Goal: Information Seeking & Learning: Learn about a topic

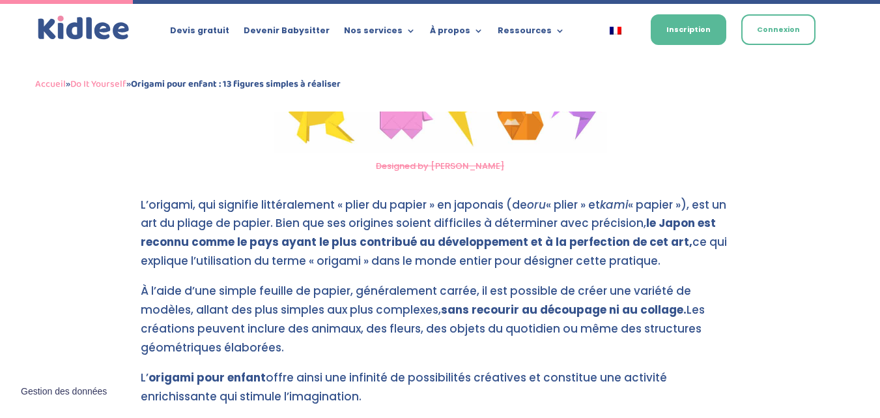
scroll to position [737, 0]
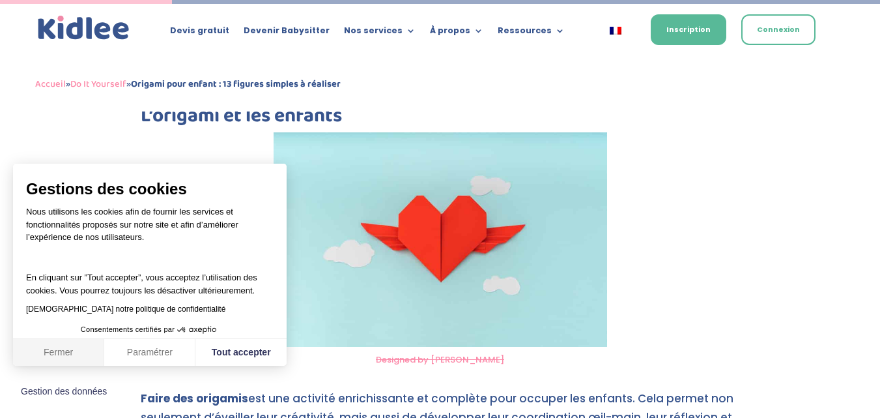
click at [36, 352] on button "Fermer" at bounding box center [58, 352] width 91 height 27
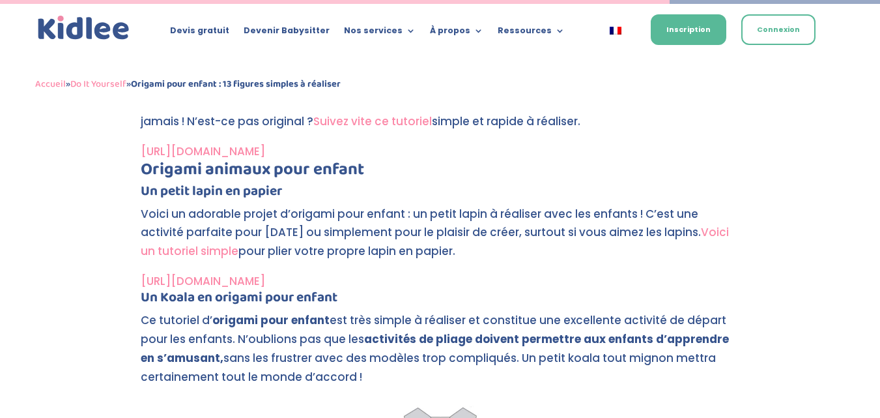
scroll to position [3707, 0]
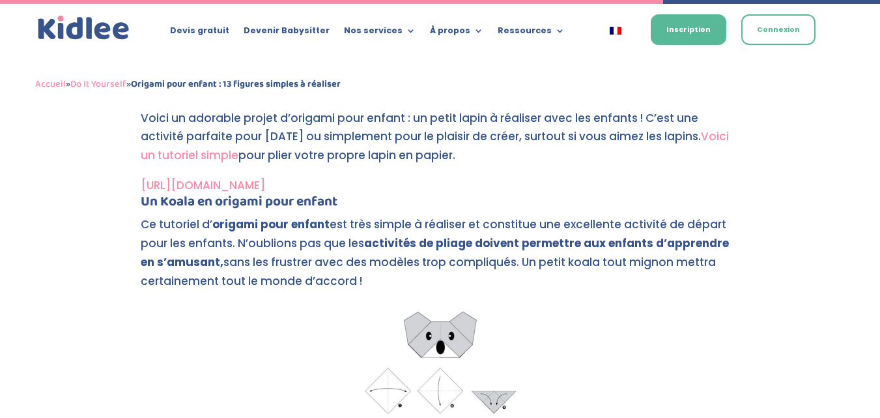
scroll to position [3672, 0]
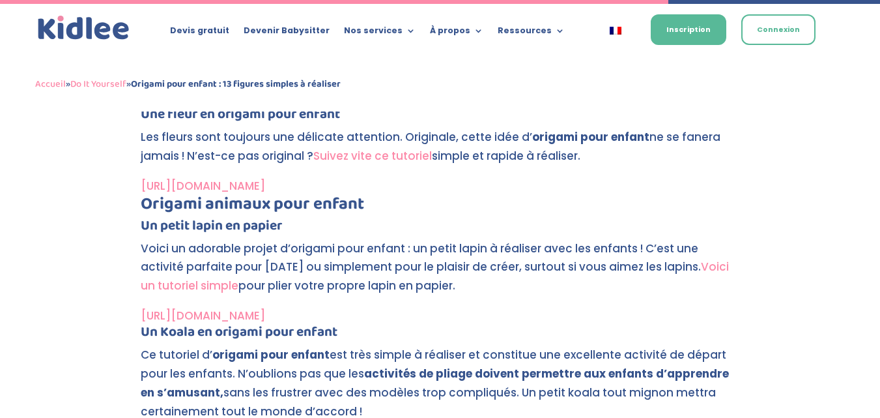
scroll to position [3701, 0]
